Goal: Use online tool/utility: Utilize a website feature to perform a specific function

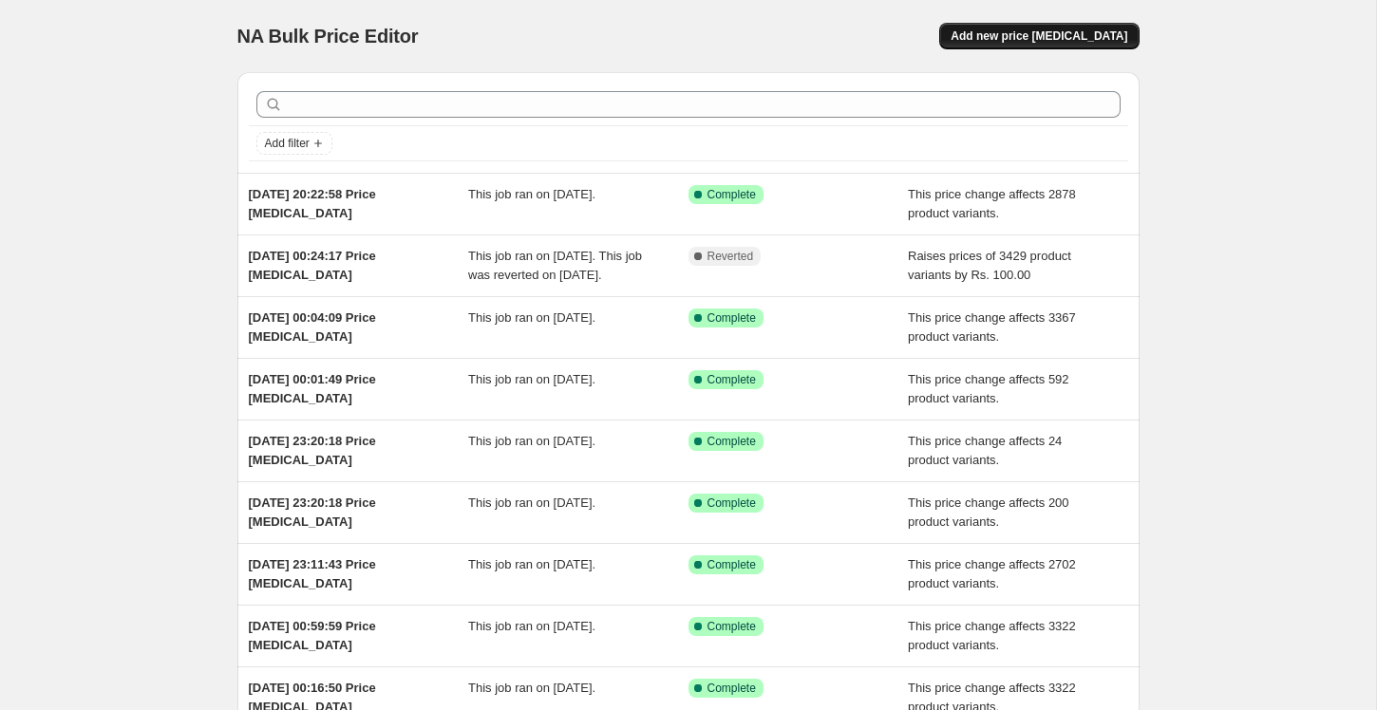
click at [1036, 45] on button "Add new price change job" at bounding box center [1038, 36] width 199 height 27
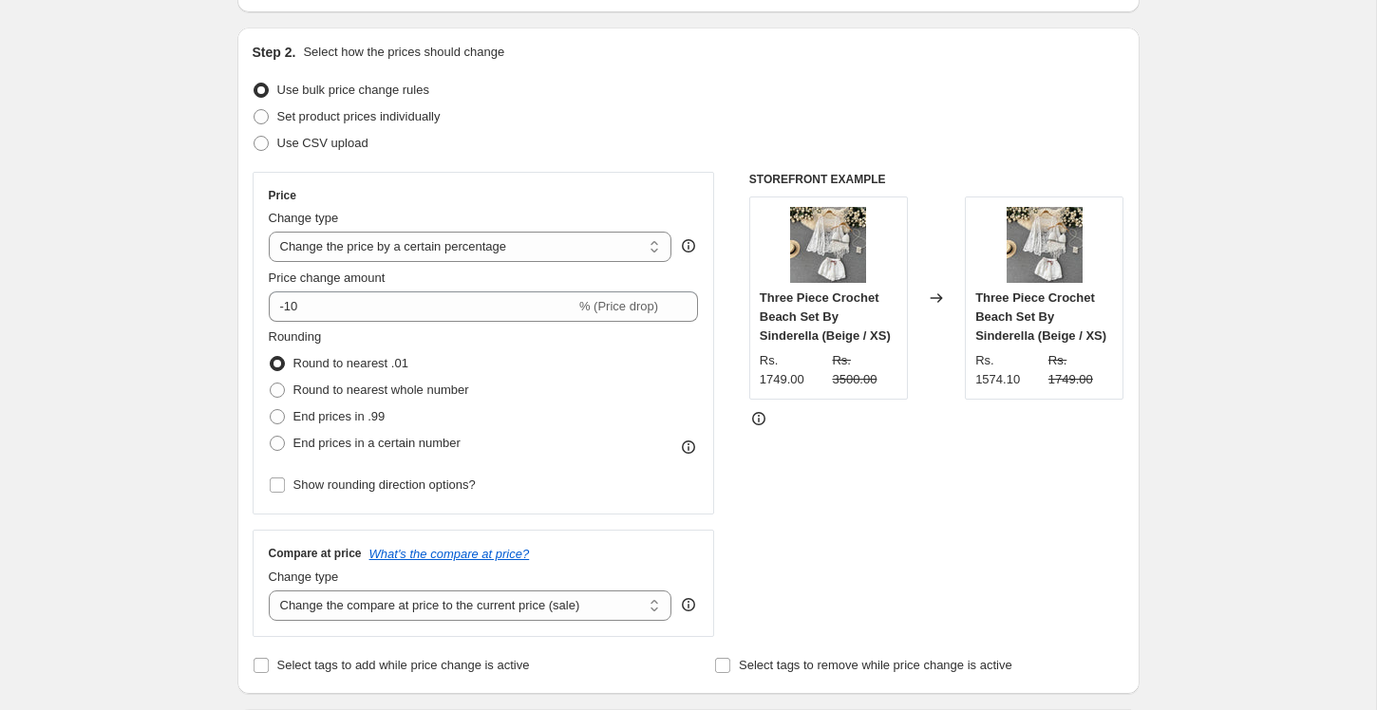
scroll to position [185, 0]
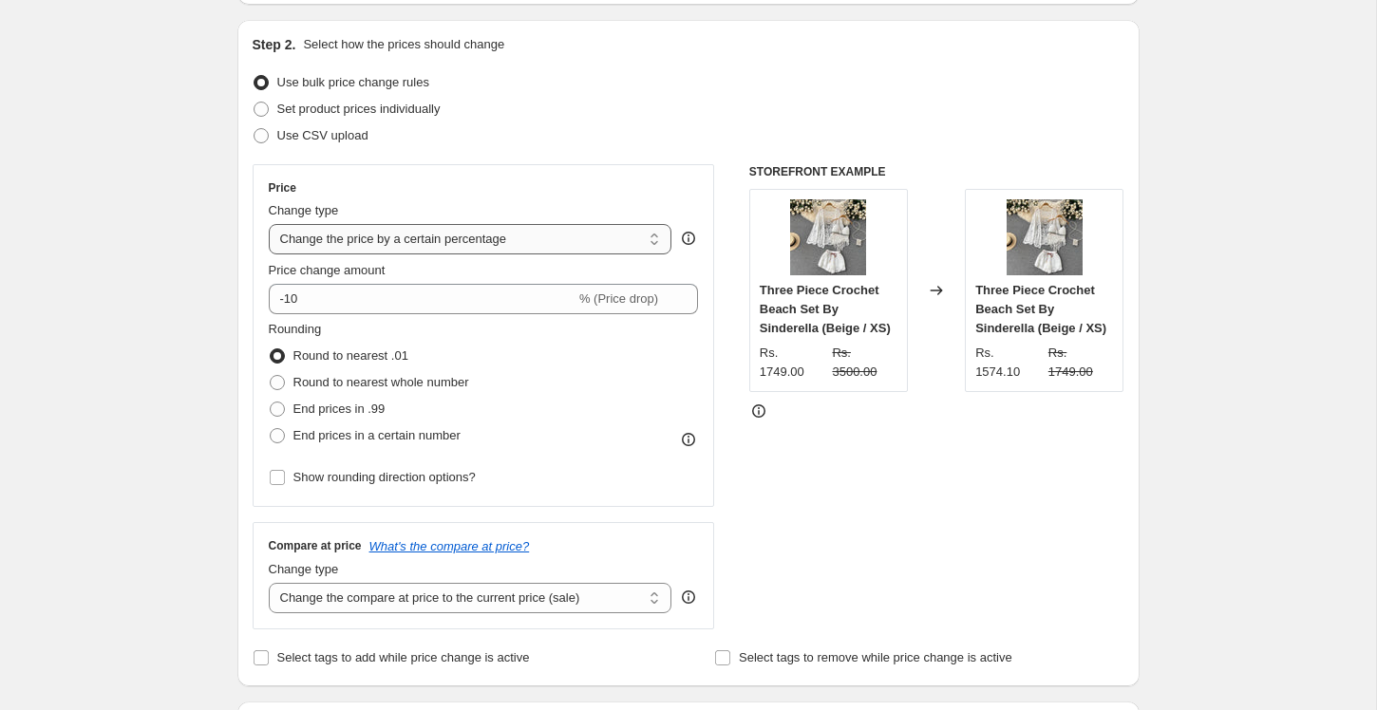
click at [403, 243] on select "Change the price to a certain amount Change the price by a certain amount Chang…" at bounding box center [471, 239] width 404 height 30
select select "no_change"
click at [269, 224] on select "Change the price to a certain amount Change the price by a certain amount Chang…" at bounding box center [471, 239] width 404 height 30
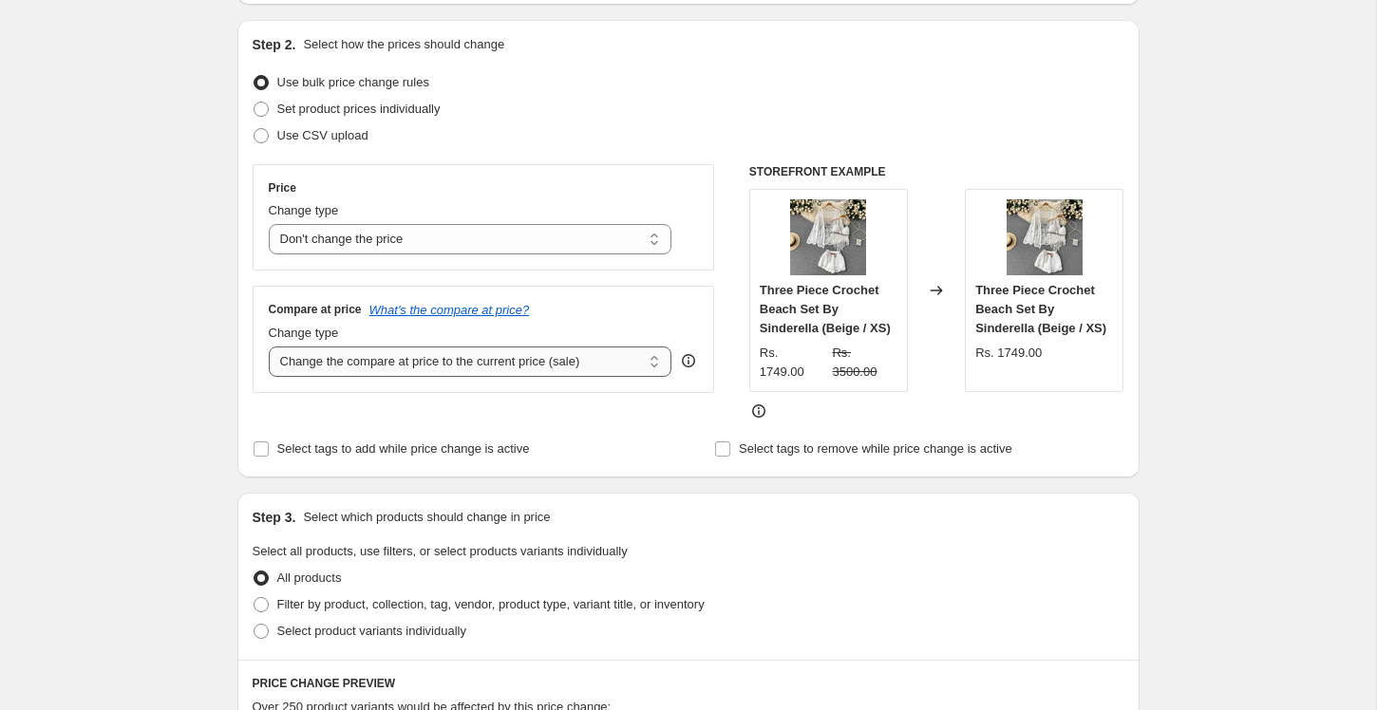
click at [380, 362] on select "Change the compare at price to the current price (sale) Change the compare at p…" at bounding box center [471, 362] width 404 height 30
select select "percentage"
click at [269, 347] on select "Change the compare at price to the current price (sale) Change the compare at p…" at bounding box center [471, 362] width 404 height 30
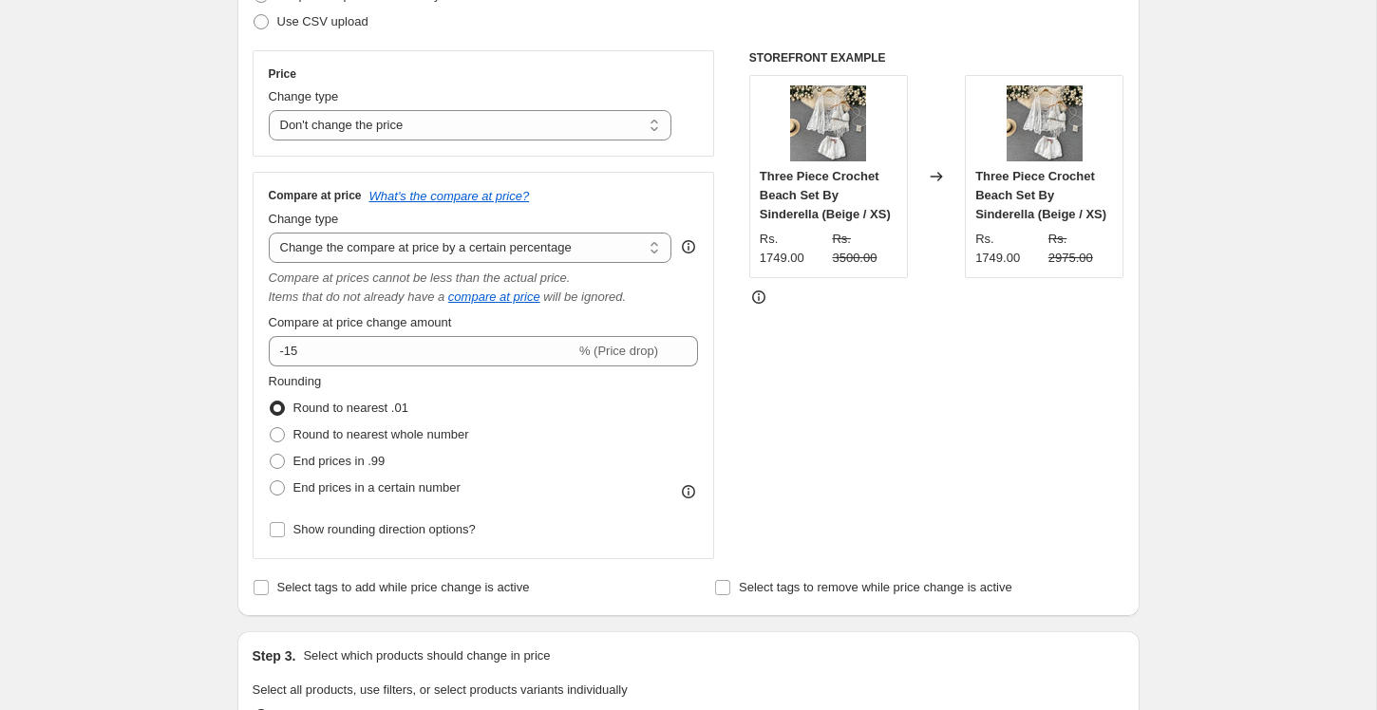
scroll to position [300, 0]
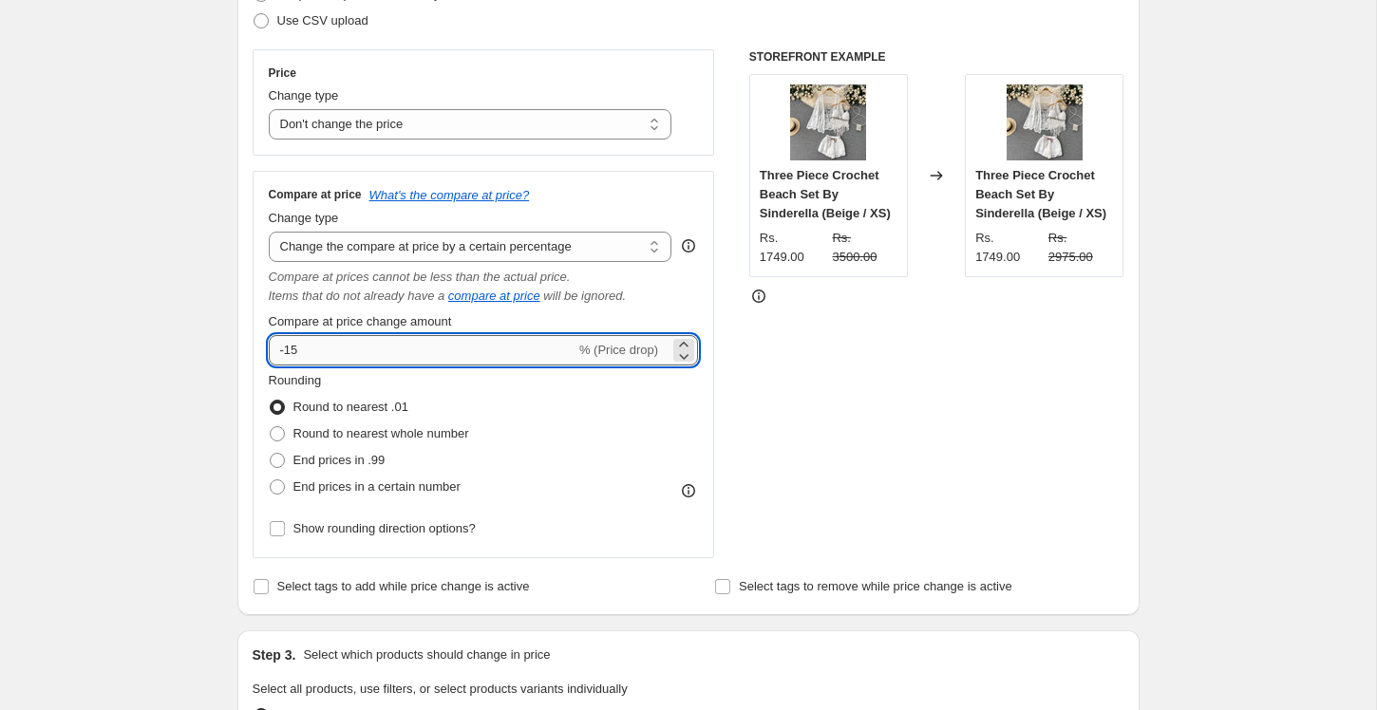
click at [293, 342] on input "-15" at bounding box center [422, 350] width 307 height 30
type input "100"
click at [387, 250] on select "Change the compare at price to the current price (sale) Change the compare at p…" at bounding box center [471, 247] width 404 height 30
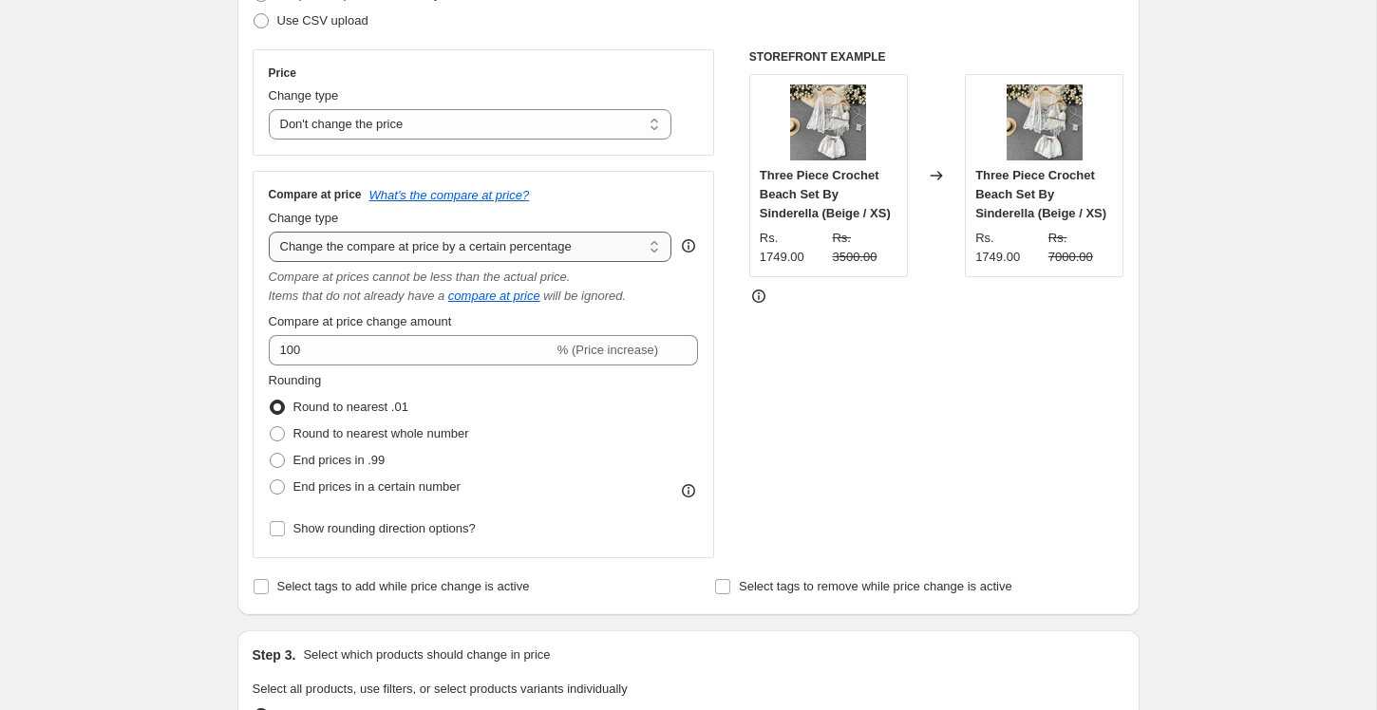
select select "pp"
click at [269, 232] on select "Change the compare at price to the current price (sale) Change the compare at p…" at bounding box center [471, 247] width 404 height 30
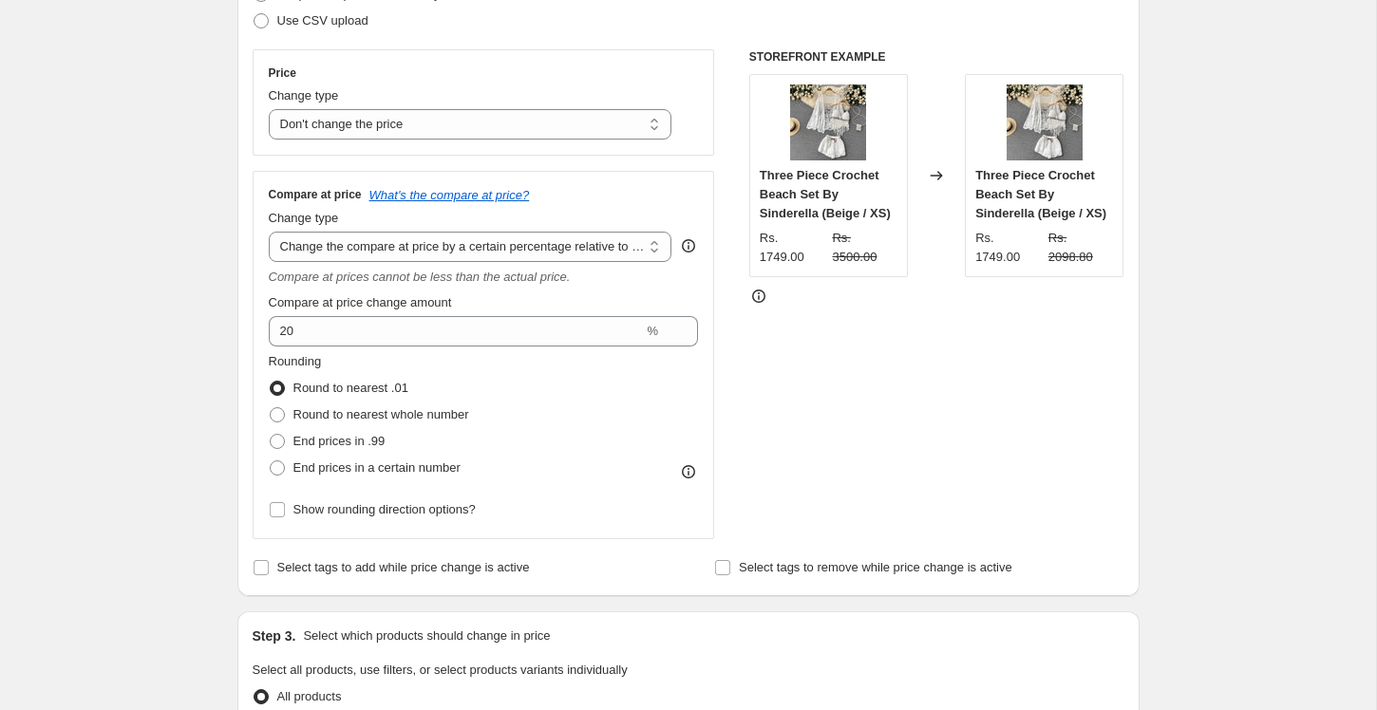
click at [219, 259] on div "Create new price change job. This page is ready Create new price change job Dra…" at bounding box center [689, 676] width 948 height 1953
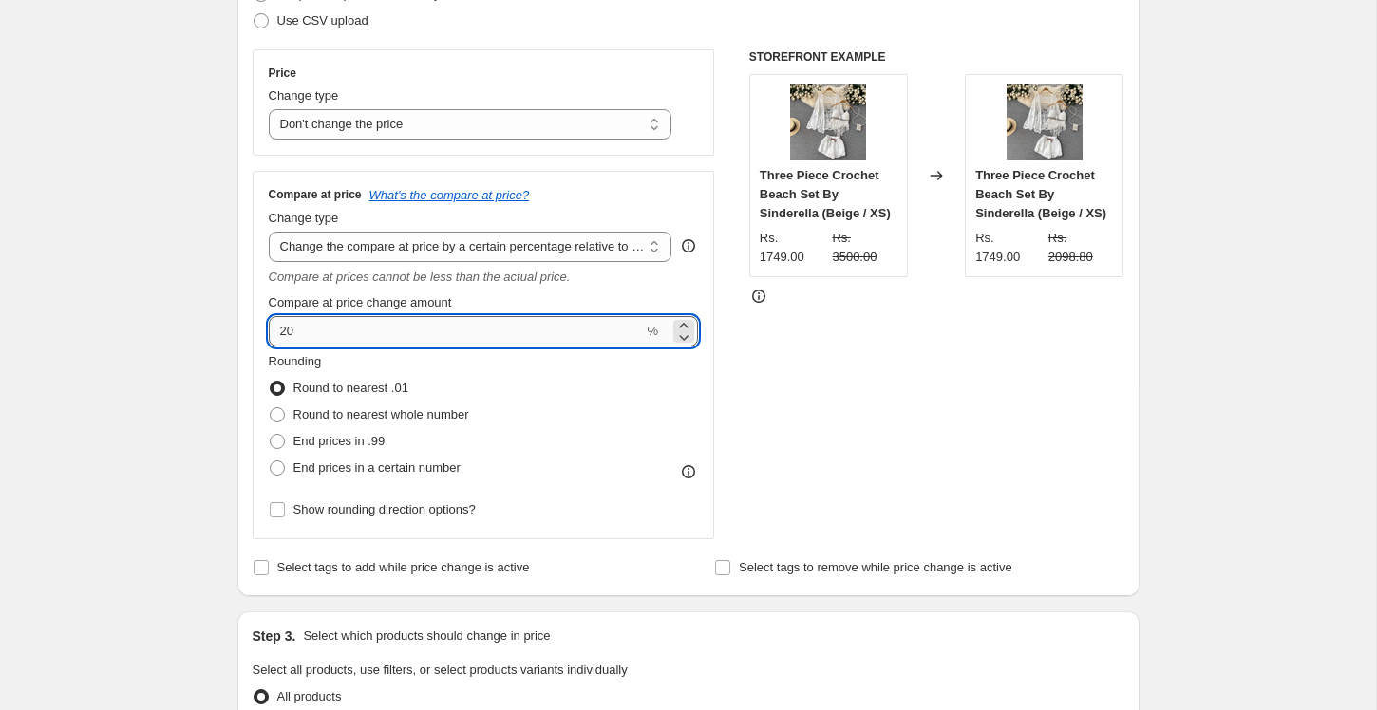
click at [358, 318] on input "20" at bounding box center [456, 331] width 375 height 30
type input "100"
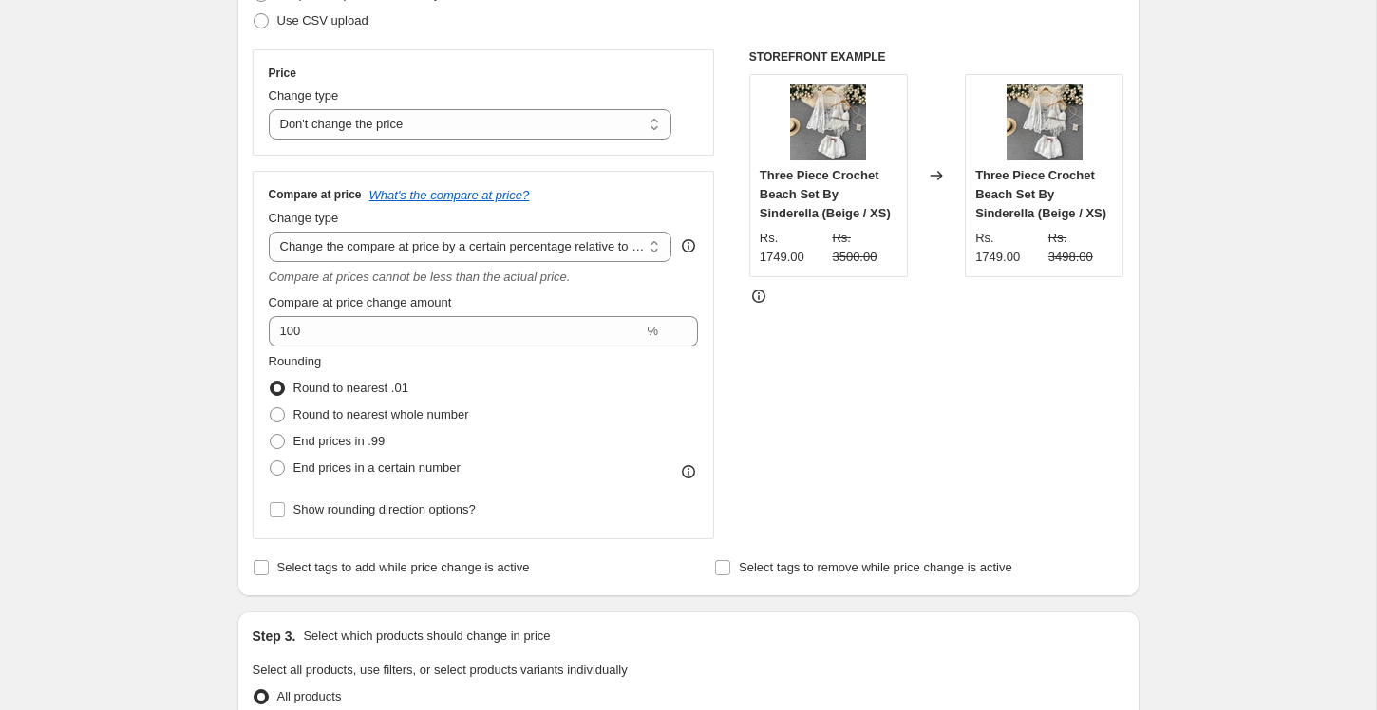
click at [189, 264] on div "Create new price change job. This page is ready Create new price change job Dra…" at bounding box center [688, 676] width 1376 height 1953
click at [275, 470] on span at bounding box center [277, 468] width 15 height 15
click at [271, 462] on input "End prices in a certain number" at bounding box center [270, 461] width 1 height 1
radio input "true"
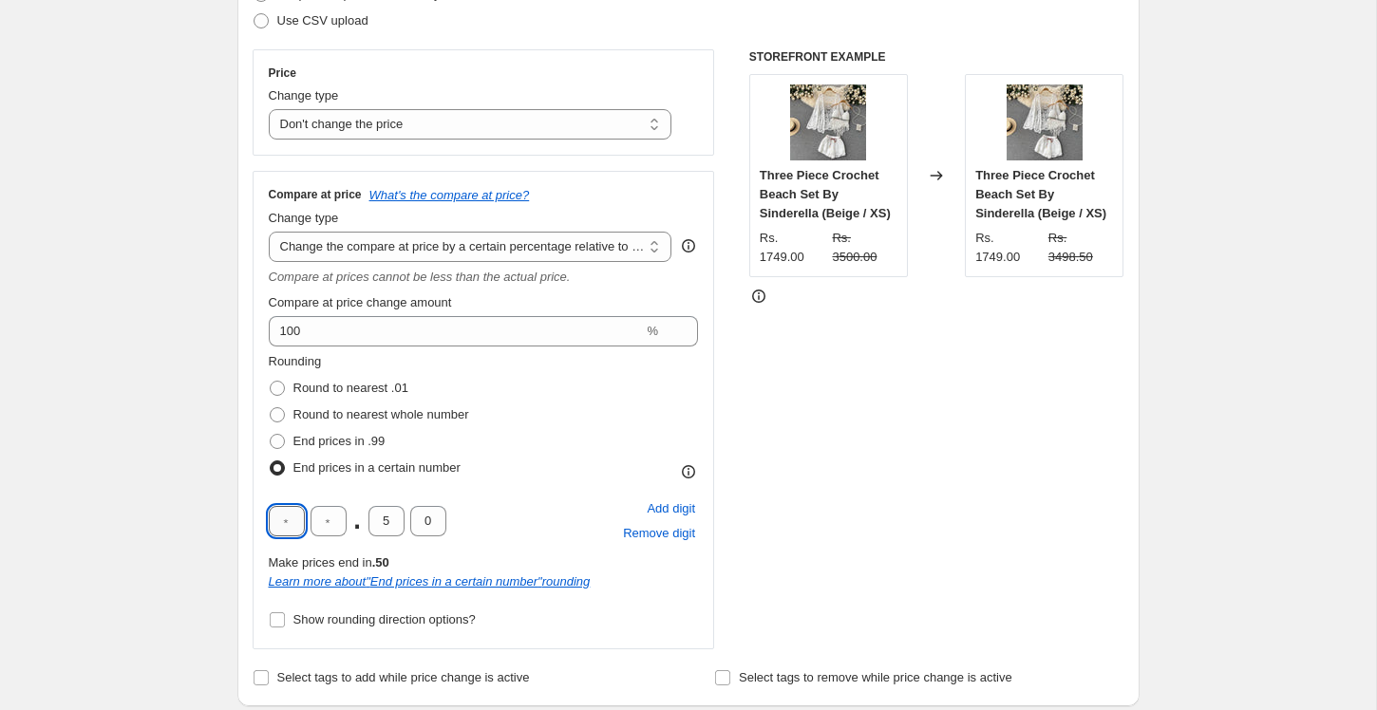
click at [281, 520] on input "text" at bounding box center [287, 521] width 36 height 30
type input "0"
click at [374, 517] on input "5" at bounding box center [386, 521] width 36 height 30
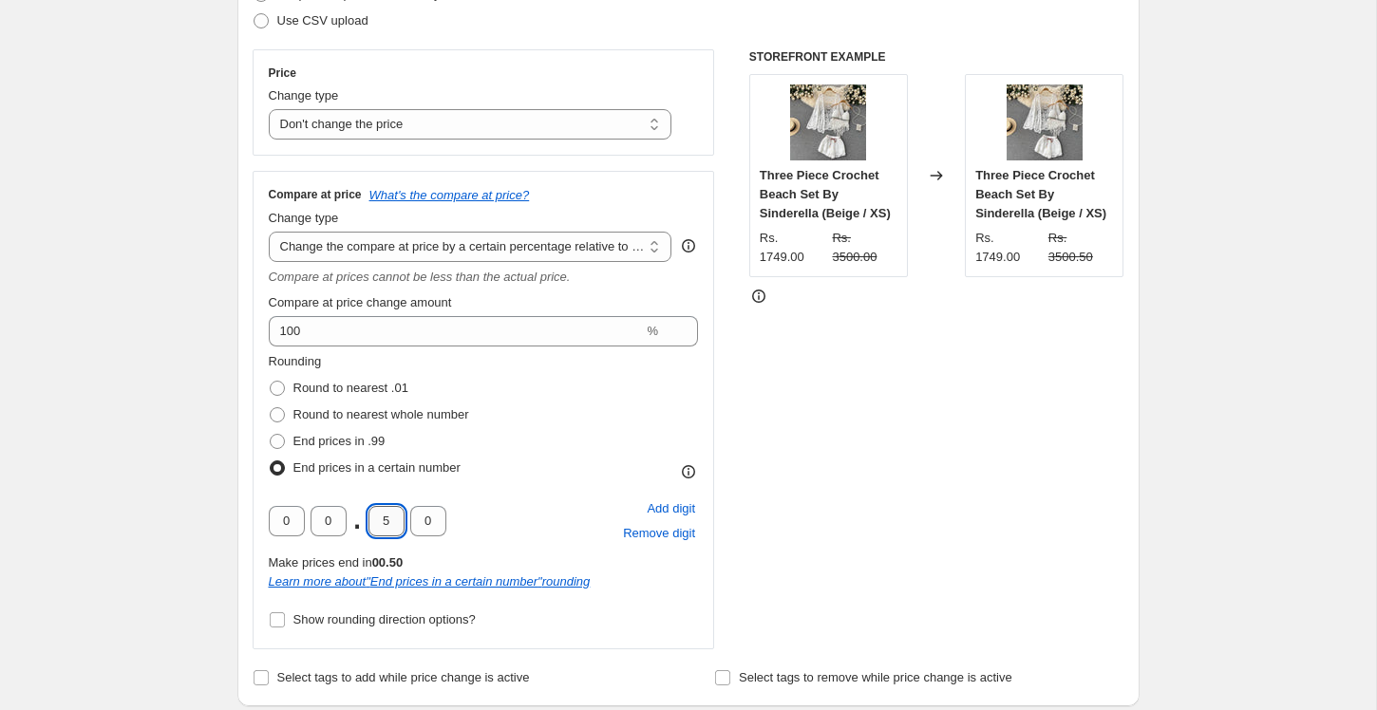
type input "0"
click at [1058, 417] on div "STOREFRONT EXAMPLE Three Piece Crochet Beach Set By Sinderella (Beige / XS) Rs.…" at bounding box center [936, 349] width 375 height 600
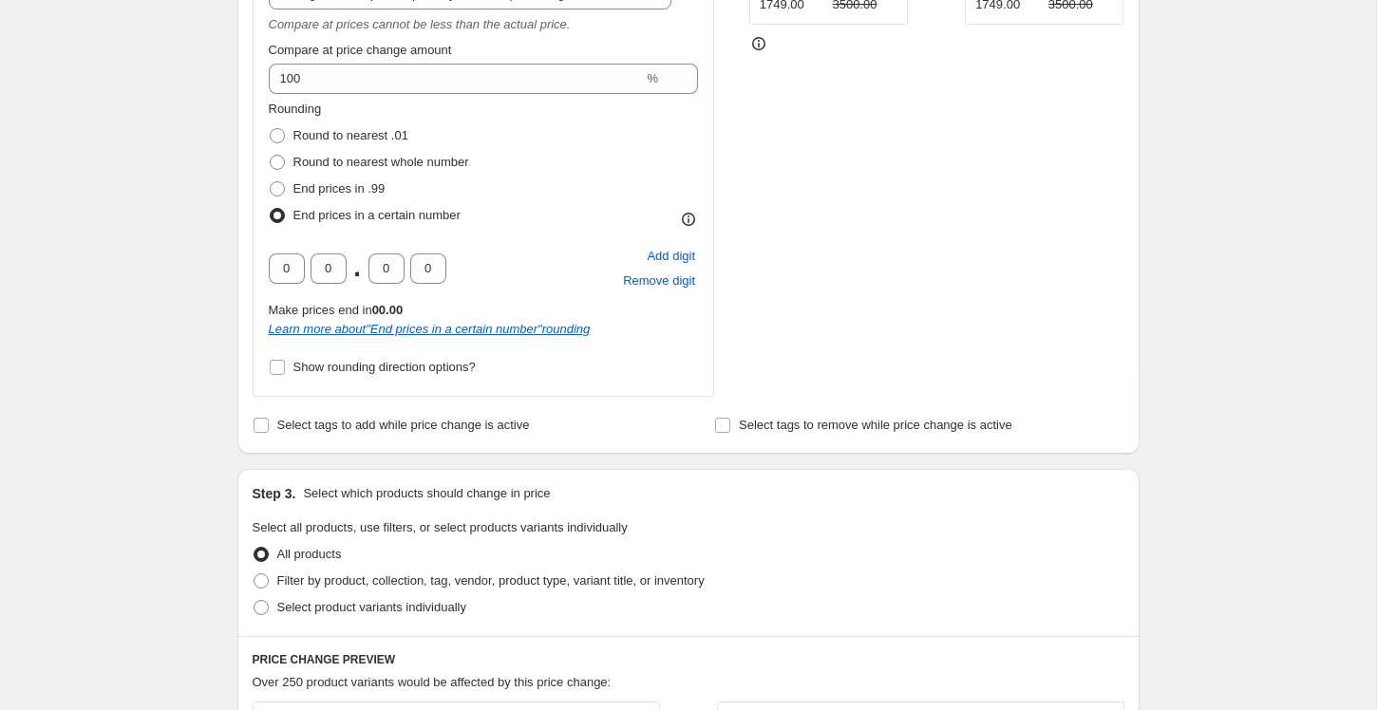
scroll to position [572, 0]
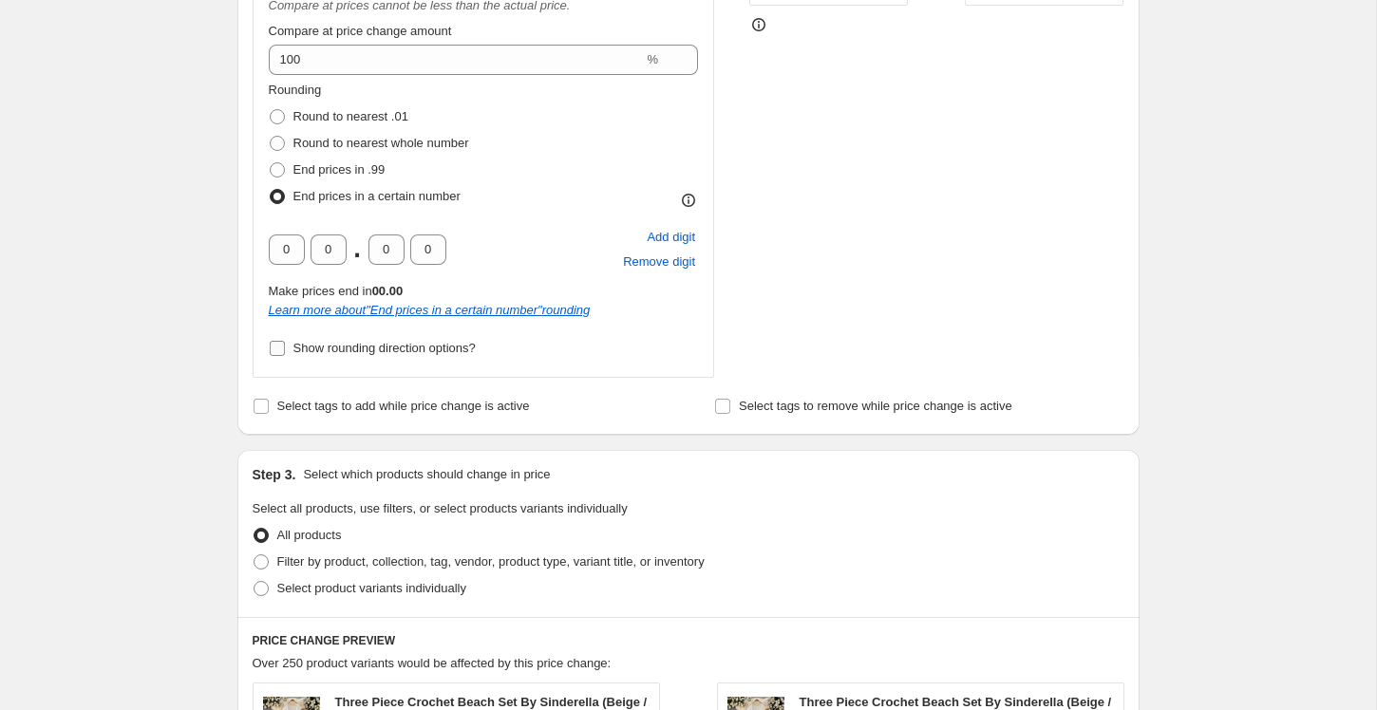
click at [446, 353] on span "Show rounding direction options?" at bounding box center [384, 348] width 182 height 14
click at [285, 353] on input "Show rounding direction options?" at bounding box center [277, 348] width 15 height 15
checkbox input "true"
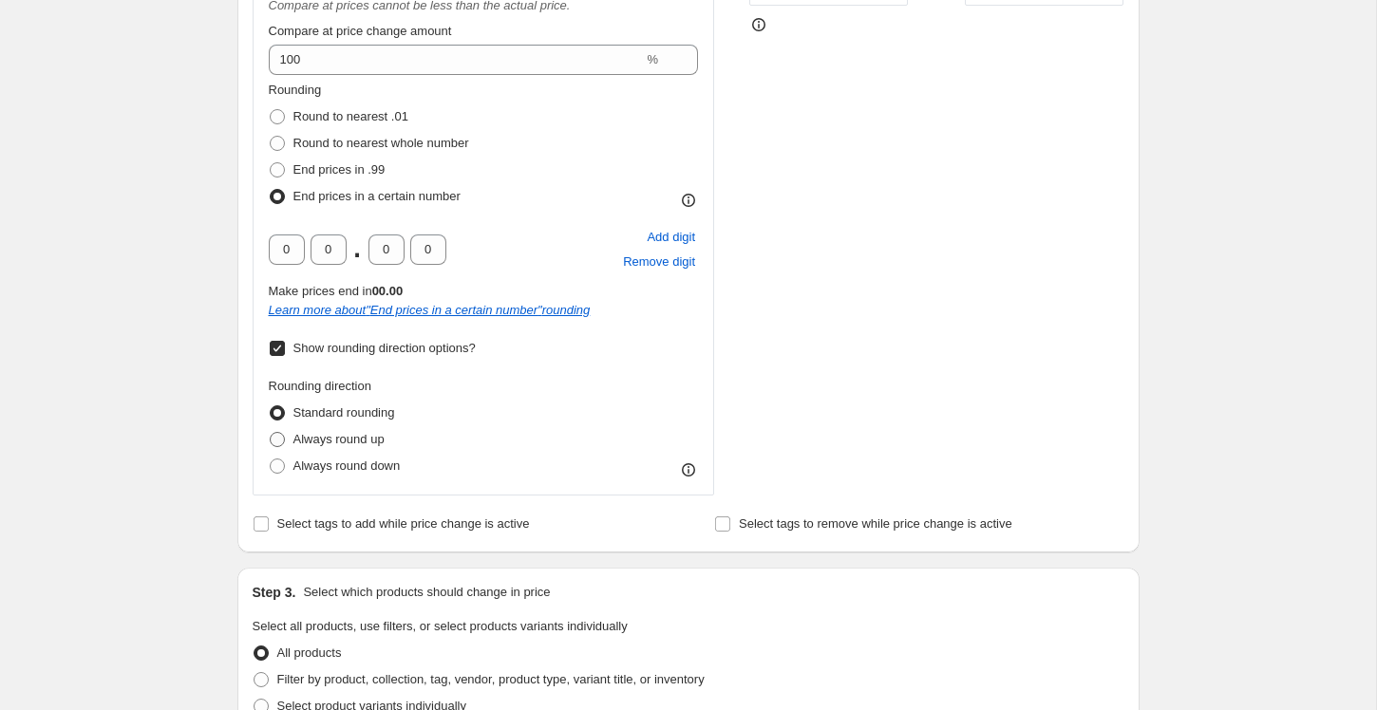
click at [369, 439] on span "Always round up" at bounding box center [338, 439] width 91 height 14
click at [271, 433] on input "Always round up" at bounding box center [270, 432] width 1 height 1
radio input "true"
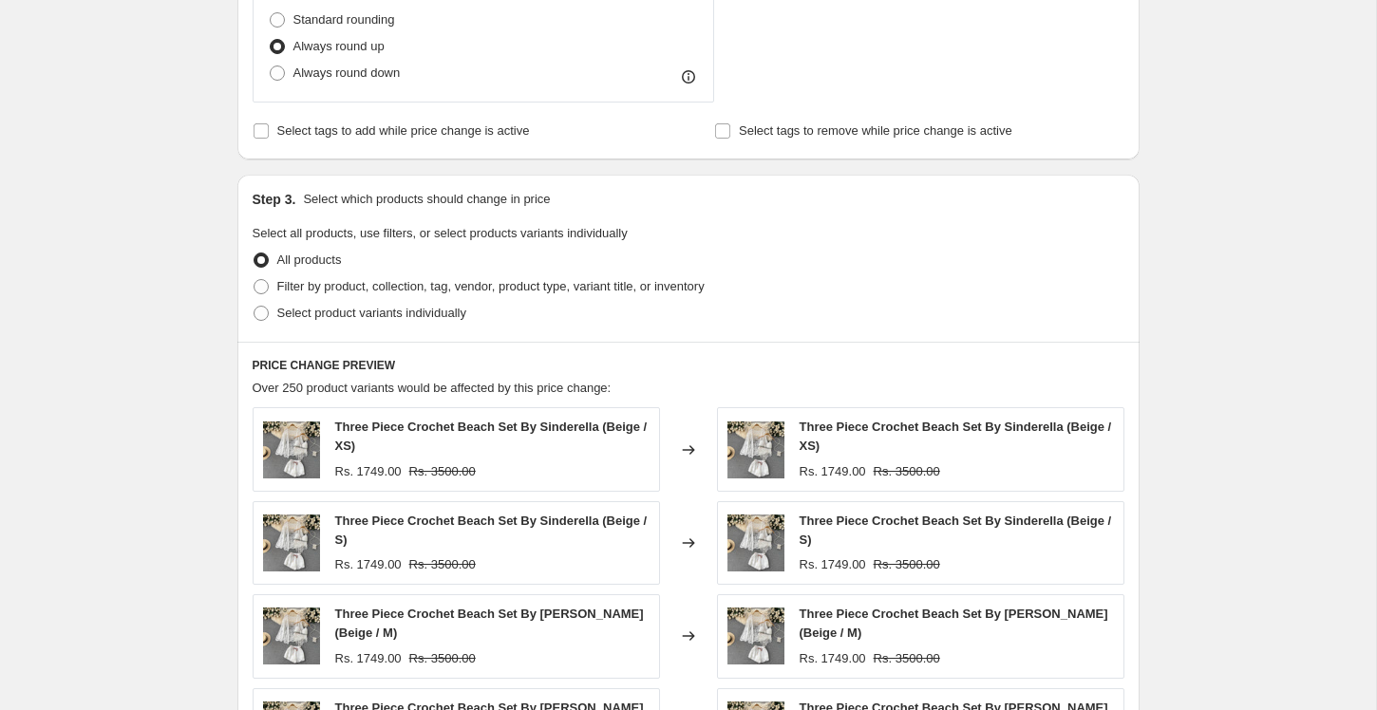
scroll to position [1471, 0]
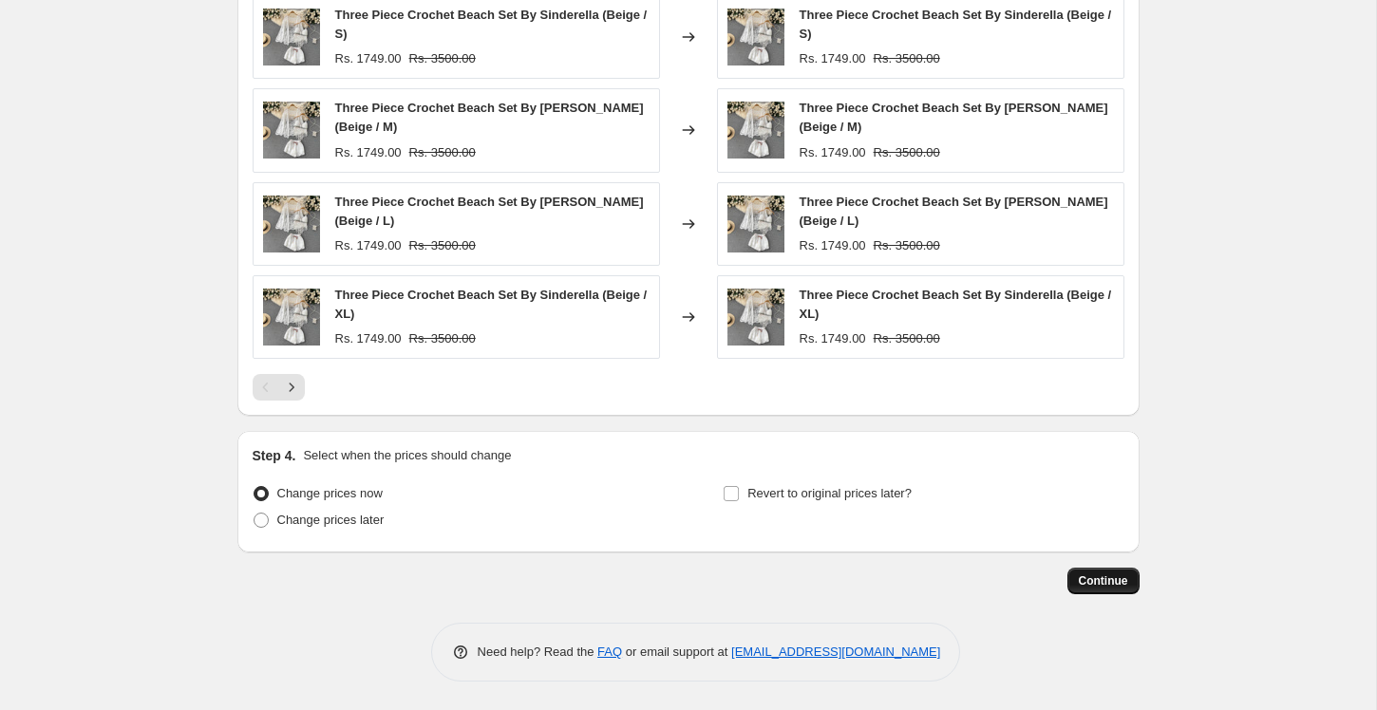
click at [1116, 583] on span "Continue" at bounding box center [1103, 581] width 49 height 15
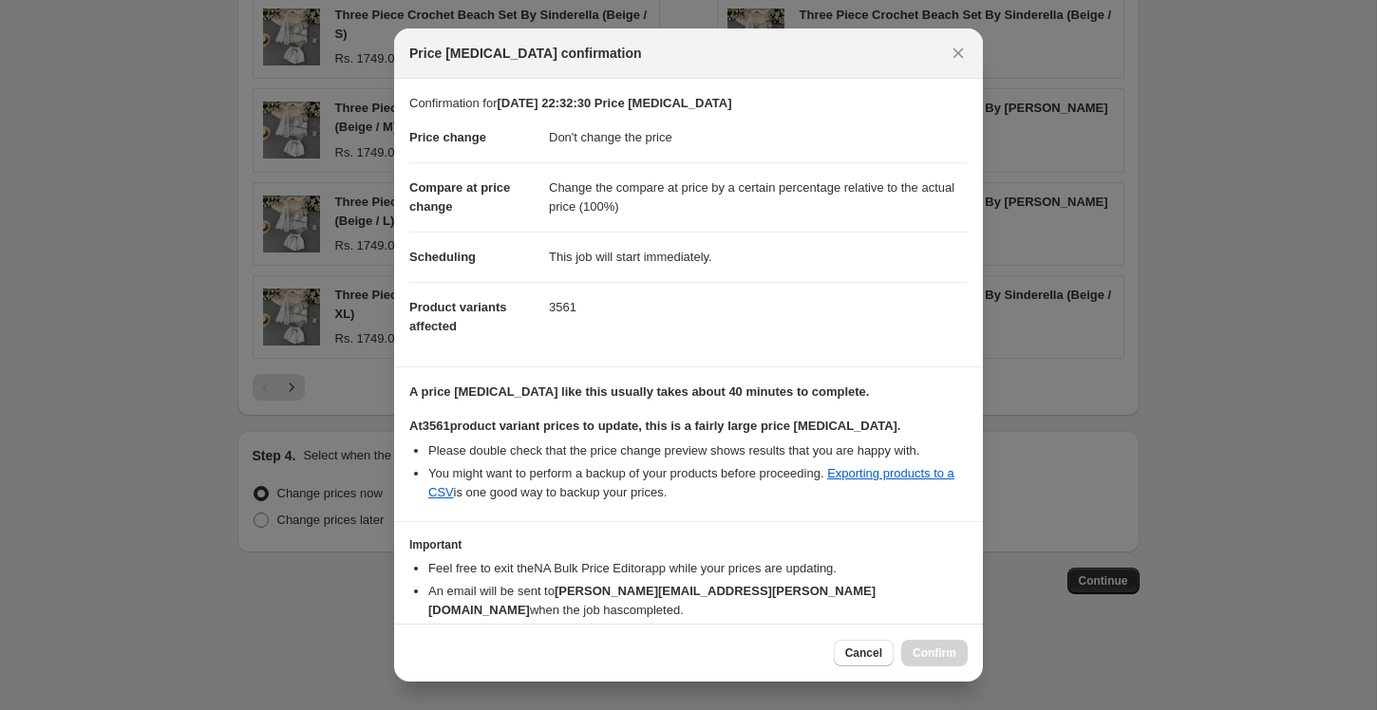
scroll to position [77, 0]
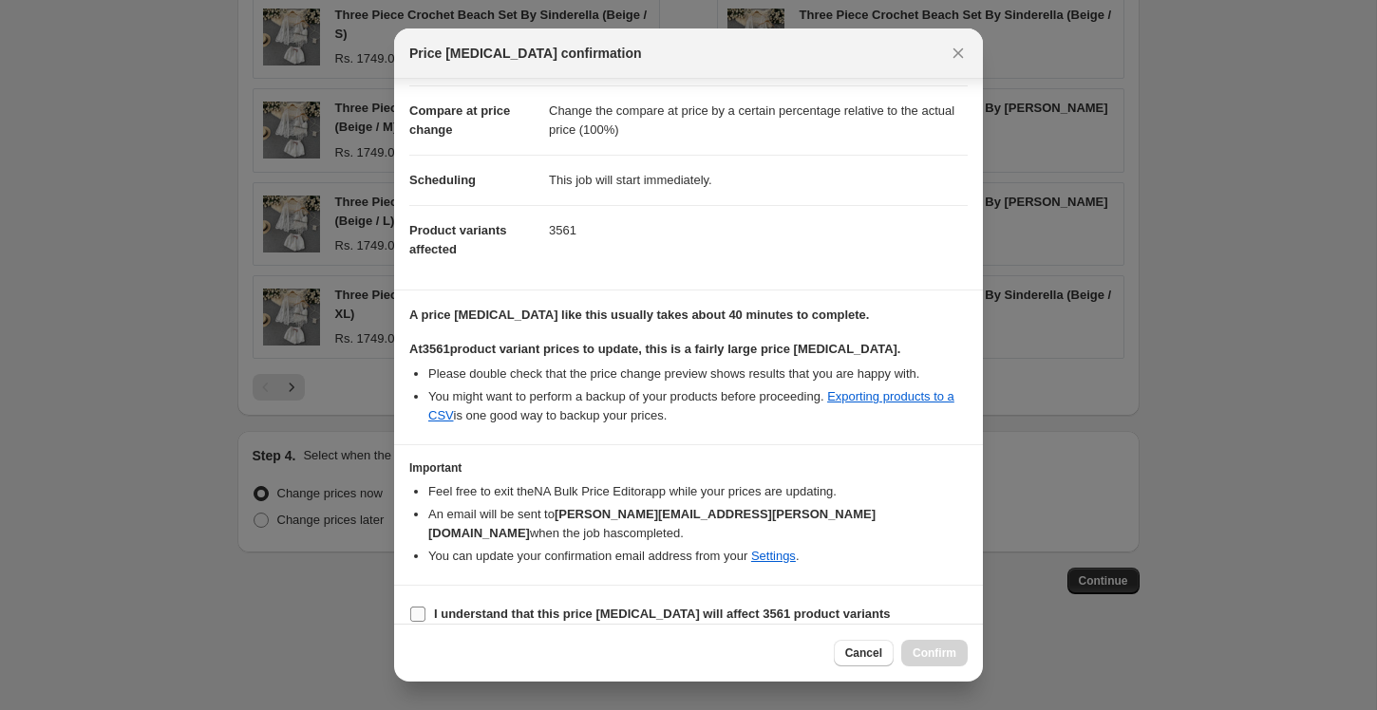
click at [679, 607] on b "I understand that this price change job will affect 3561 product variants" at bounding box center [662, 614] width 457 height 14
click at [425, 607] on input "I understand that this price change job will affect 3561 product variants" at bounding box center [417, 614] width 15 height 15
checkbox input "true"
click at [928, 648] on span "Confirm" at bounding box center [935, 653] width 44 height 15
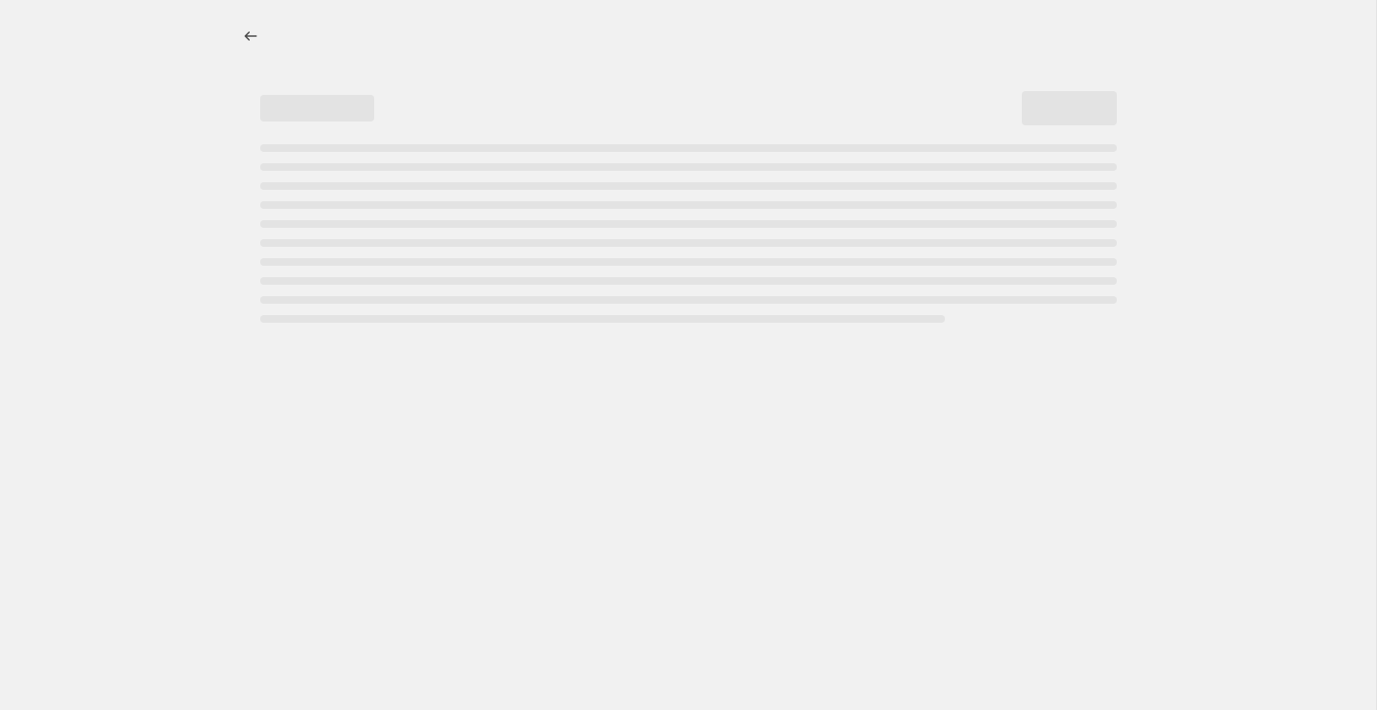
select select "no_change"
select select "pp"
